Goal: Information Seeking & Learning: Learn about a topic

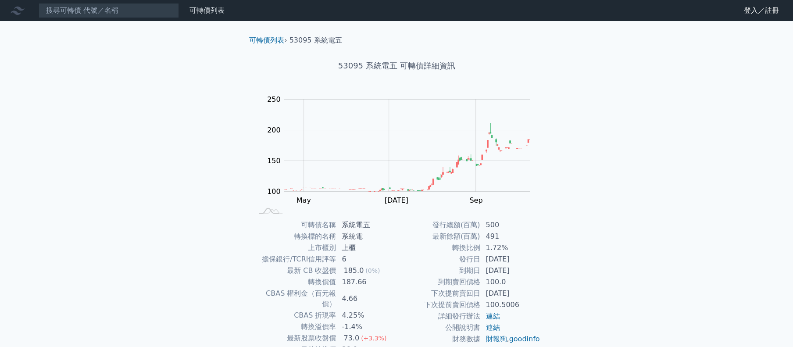
click at [610, 212] on div "可轉債列表 財務數據 可轉債列表 財務數據 登入／註冊 登入／註冊 可轉債列表 › 53095 系統電五 53095 系統電五 可轉債詳細資訊 Zoom Ou…" at bounding box center [396, 208] width 793 height 417
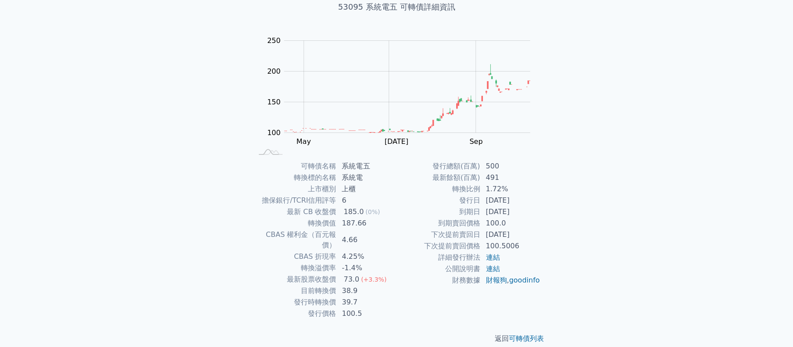
click at [561, 257] on div "可轉債列表 › 53095 系統電五 53095 系統電五 可轉債詳細資訊 Zoom Out 100 60 80 100 120 300 250 200 15…" at bounding box center [396, 160] width 337 height 396
click at [496, 192] on td "1.72%" at bounding box center [510, 188] width 60 height 11
click at [492, 195] on td "[DATE]" at bounding box center [510, 200] width 60 height 11
drag, startPoint x: 489, startPoint y: 189, endPoint x: 545, endPoint y: 189, distance: 55.7
click at [545, 189] on div "可轉債名稱 系統電五 轉換標的名稱 系統電 上市櫃別 上櫃 擔保銀行/TCRI信用評等 6 最新 CB 收盤價 185.0 (0%) 轉換價值 187.66 …" at bounding box center [396, 239] width 309 height 159
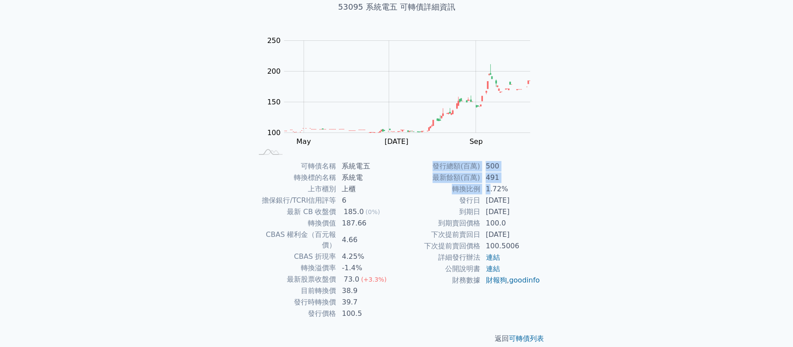
click at [582, 205] on div "可轉債列表 財務數據 可轉債列表 財務數據 登入／註冊 登入／註冊 可轉債列表 › 53095 系統電五 53095 系統電五 可轉債詳細資訊 Zoom Ou…" at bounding box center [396, 149] width 793 height 417
click at [568, 216] on div "可轉債列表 財務數據 可轉債列表 財務數據 登入／註冊 登入／註冊 可轉債列表 › 53095 系統電五 53095 系統電五 可轉債詳細資訊 Zoom Ou…" at bounding box center [396, 149] width 793 height 417
click at [568, 222] on div "可轉債列表 財務數據 可轉債列表 財務數據 登入／註冊 登入／註冊 可轉債列表 › 53095 系統電五 53095 系統電五 可轉債詳細資訊 Zoom Ou…" at bounding box center [396, 149] width 793 height 417
click at [487, 193] on td "1.72%" at bounding box center [510, 188] width 60 height 11
drag, startPoint x: 490, startPoint y: 191, endPoint x: 544, endPoint y: 192, distance: 53.9
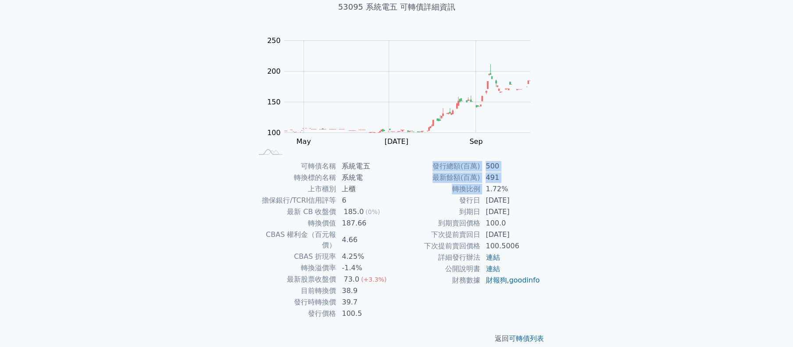
click at [544, 192] on div "可轉債名稱 系統電五 轉換標的名稱 系統電 上市櫃別 上櫃 擔保銀行/TCRI信用評等 6 最新 CB 收盤價 185.0 (0%) 轉換價值 187.66 …" at bounding box center [396, 239] width 309 height 159
click at [615, 229] on div "可轉債列表 財務數據 可轉債列表 財務數據 登入／註冊 登入／註冊 可轉債列表 › 53095 系統電五 53095 系統電五 可轉債詳細資訊 Zoom Ou…" at bounding box center [396, 149] width 793 height 417
click at [615, 226] on div "可轉債列表 財務數據 可轉債列表 財務數據 登入／註冊 登入／註冊 可轉債列表 › 53095 系統電五 53095 系統電五 可轉債詳細資訊 Zoom Ou…" at bounding box center [396, 149] width 793 height 417
click at [516, 230] on td "[DATE]" at bounding box center [510, 234] width 60 height 11
click at [503, 209] on td "[DATE]" at bounding box center [510, 211] width 60 height 11
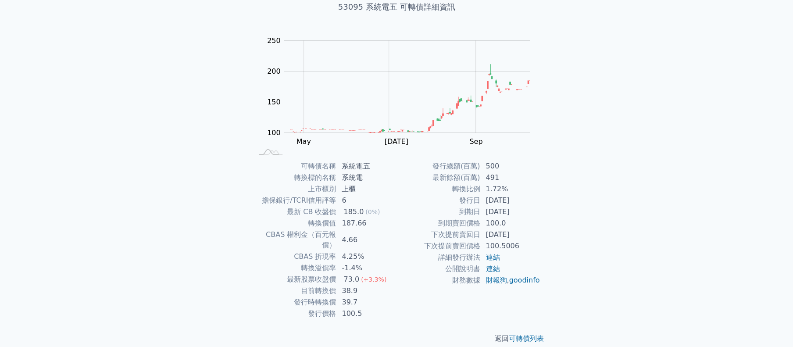
click at [566, 224] on div "可轉債列表 財務數據 可轉債列表 財務數據 登入／註冊 登入／註冊 可轉債列表 › 53095 系統電五 53095 系統電五 可轉債詳細資訊 Zoom Ou…" at bounding box center [396, 149] width 793 height 417
click at [581, 167] on div "可轉債列表 財務數據 可轉債列表 財務數據 登入／註冊 登入／註冊 可轉債列表 › 53095 系統電五 53095 系統電五 可轉債詳細資訊 Zoom Ou…" at bounding box center [396, 149] width 793 height 417
click at [551, 225] on div "可轉債列表 › 53095 系統電五 53095 系統電五 可轉債詳細資訊 Zoom Out 100 60 80 100 120 300 250 200 15…" at bounding box center [396, 160] width 337 height 396
